Goal: Transaction & Acquisition: Book appointment/travel/reservation

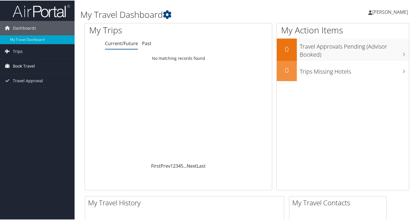
click at [32, 66] on span "Book Travel" at bounding box center [24, 65] width 22 height 14
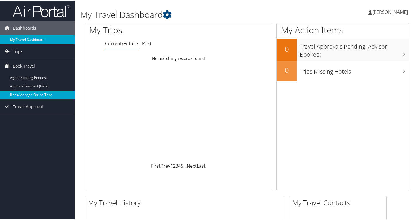
click at [34, 93] on link "Book/Manage Online Trips" at bounding box center [37, 94] width 75 height 9
